Goal: Information Seeking & Learning: Find specific fact

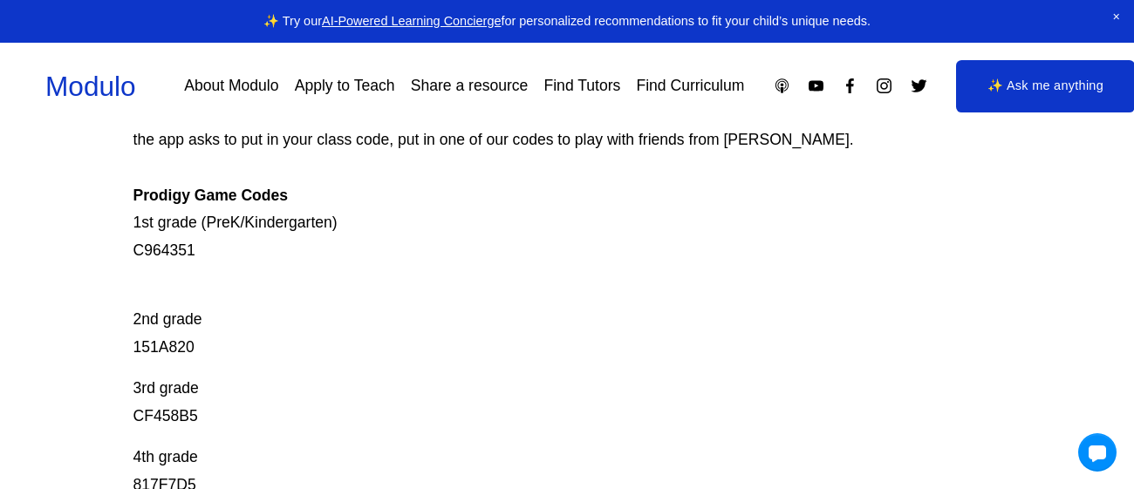
scroll to position [266, 0]
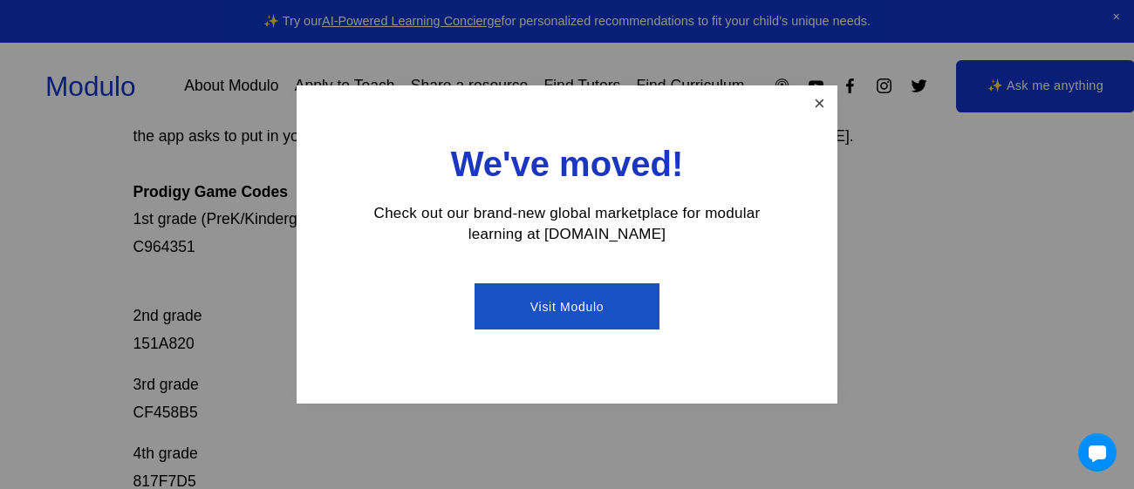
click at [816, 98] on link "Close" at bounding box center [819, 103] width 31 height 31
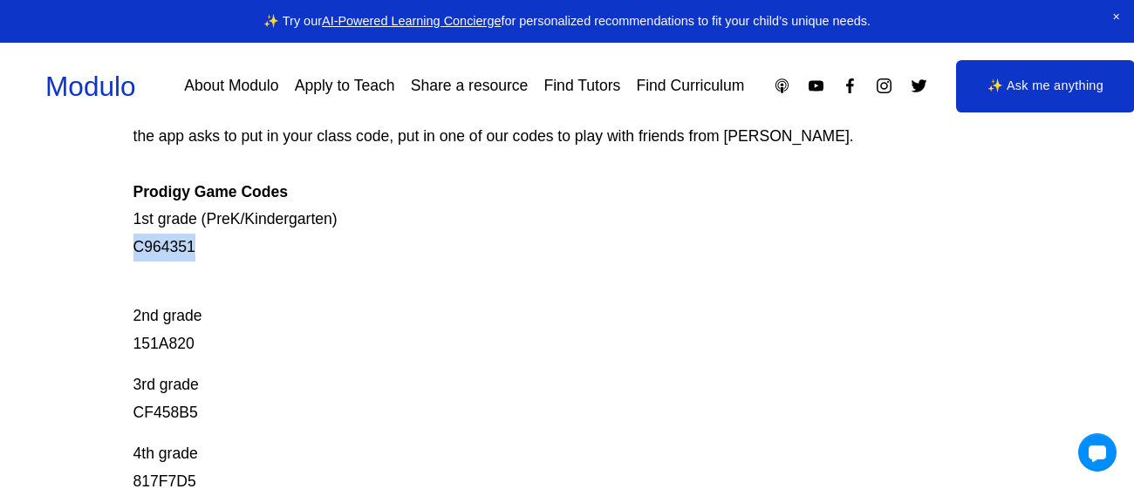
copy p "C964351"
drag, startPoint x: 123, startPoint y: 246, endPoint x: 210, endPoint y: 255, distance: 87.6
click at [210, 255] on div "Prodigy Game Codes Prodigy is our go-to mastery- based tool to give kids lots o…" at bounding box center [567, 445] width 1134 height 1015
copy p "151A820"
drag, startPoint x: 222, startPoint y: 342, endPoint x: 139, endPoint y: 348, distance: 83.9
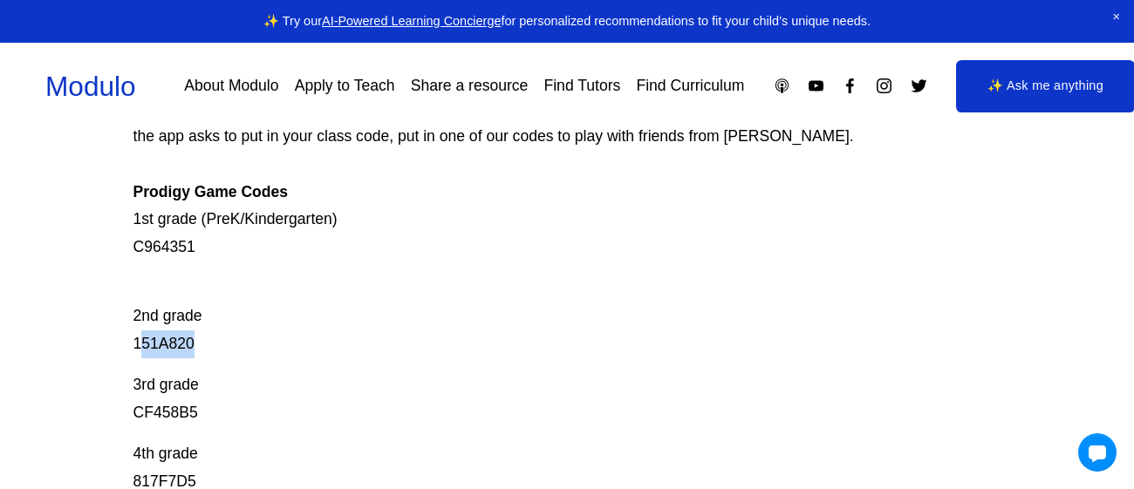
click at [139, 348] on p "2nd grade 151A820" at bounding box center [523, 316] width 780 height 83
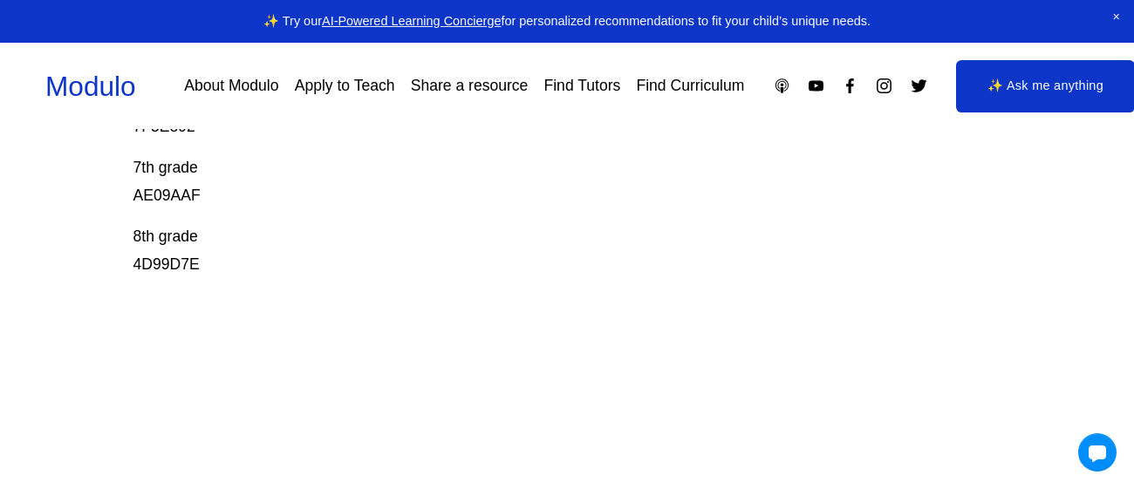
scroll to position [758, 0]
drag, startPoint x: 217, startPoint y: 191, endPoint x: 124, endPoint y: 203, distance: 94.1
copy p "AE09AAF"
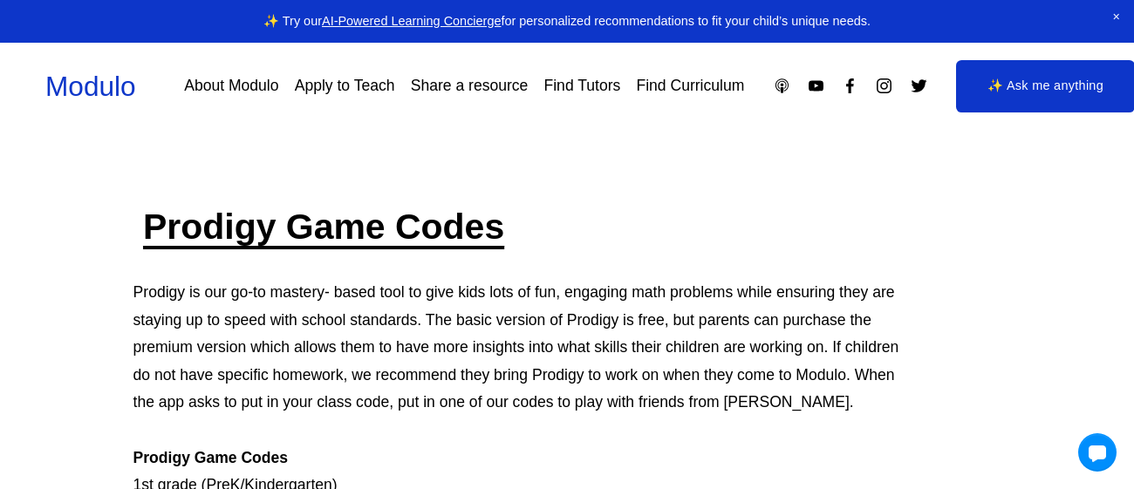
click at [1039, 3] on link at bounding box center [567, 21] width 1134 height 43
click at [1048, 85] on link "✨ Ask me anything" at bounding box center [1045, 86] width 179 height 52
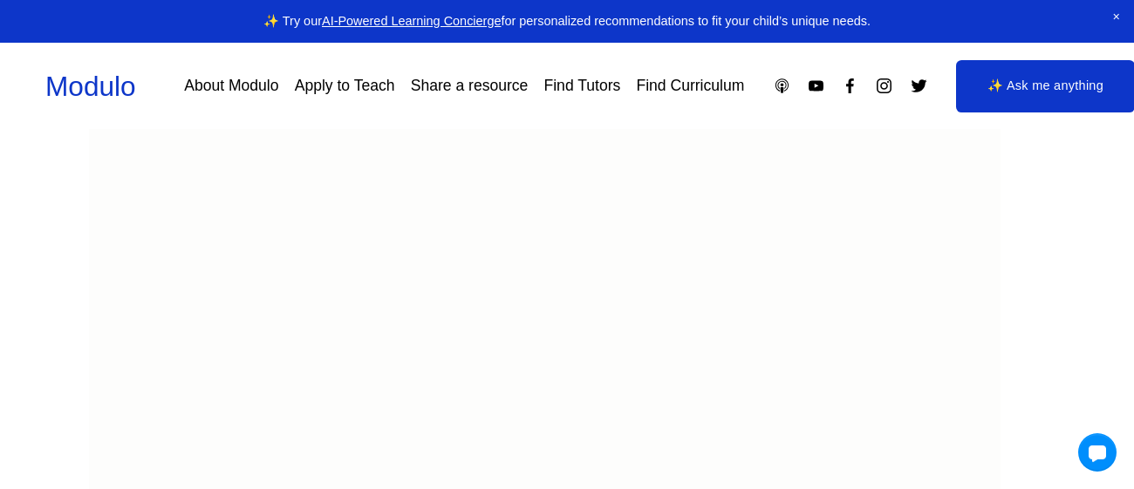
scroll to position [229, 0]
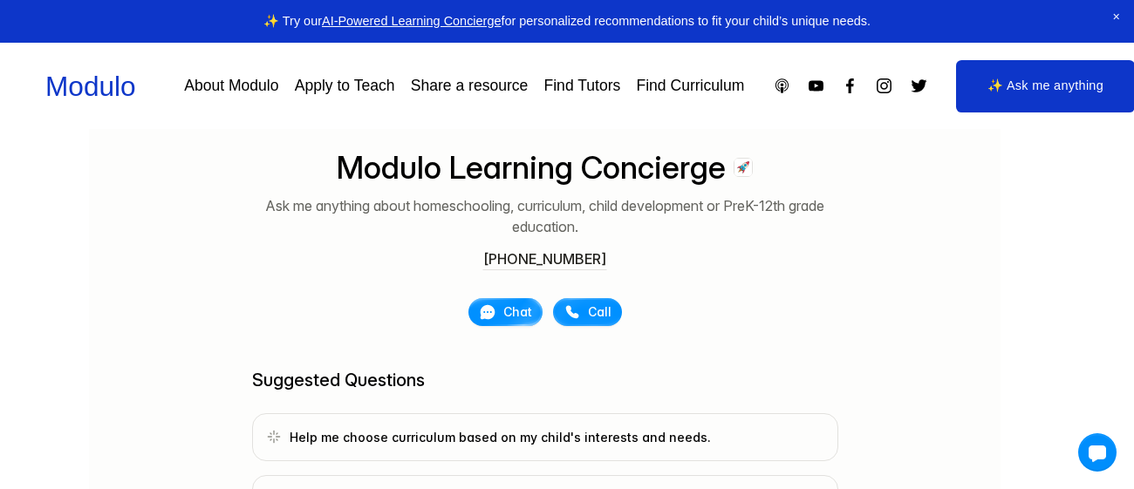
click at [512, 318] on span "Chat" at bounding box center [517, 312] width 29 height 17
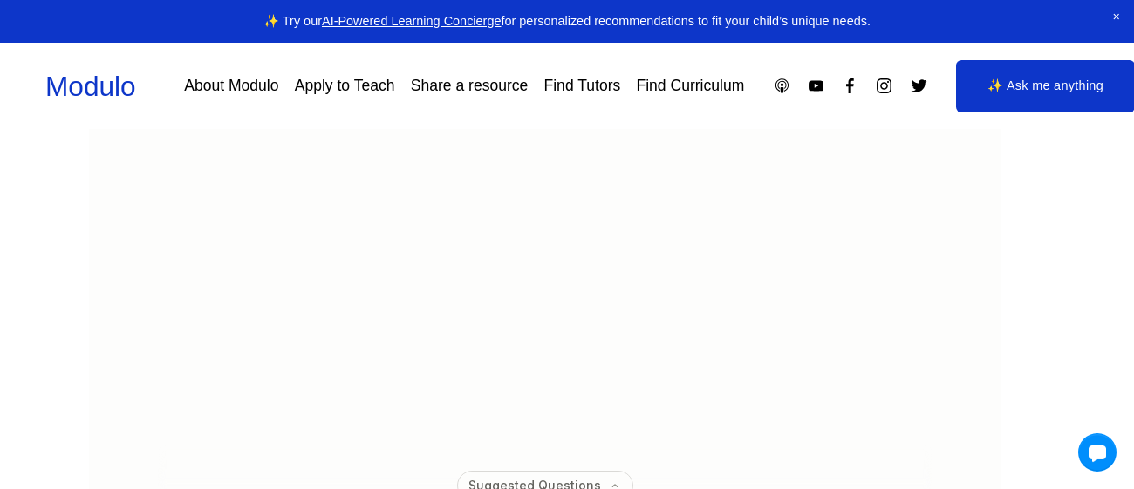
scroll to position [278, 0]
